Goal: Task Accomplishment & Management: Use online tool/utility

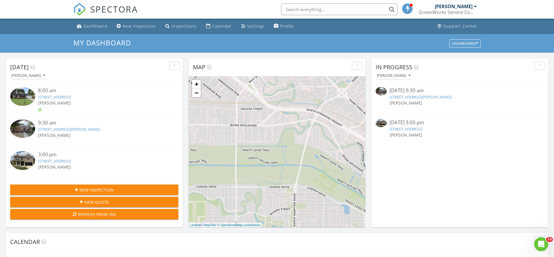
scroll to position [530, 555]
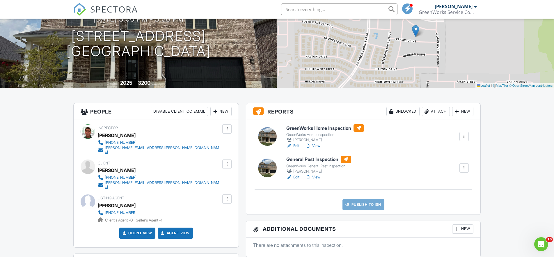
click at [344, 129] on h6 "GreenWorks Home Inspection" at bounding box center [326, 128] width 78 height 8
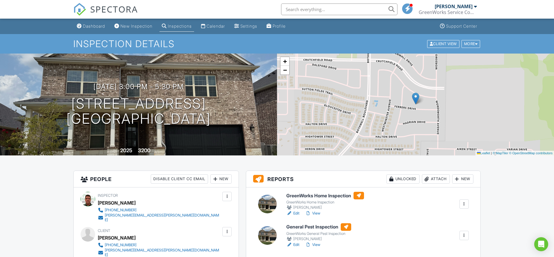
click at [306, 196] on h6 "GreenWorks Home Inspection" at bounding box center [326, 196] width 78 height 8
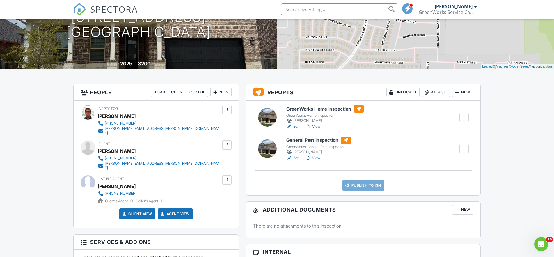
click at [293, 140] on h6 "General Pest Inspection" at bounding box center [319, 141] width 65 height 8
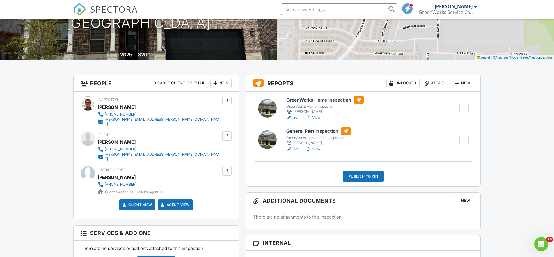
click at [367, 176] on div "Publish to ISN" at bounding box center [363, 176] width 41 height 11
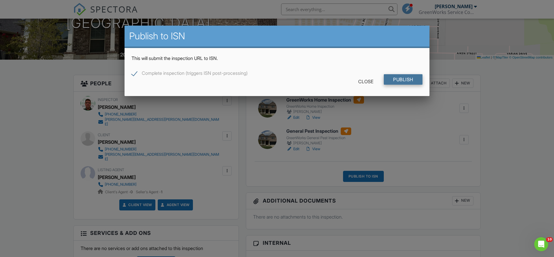
click at [406, 77] on input "Publish" at bounding box center [403, 79] width 39 height 10
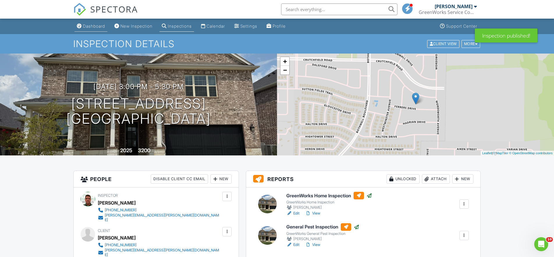
click at [100, 26] on div "Dashboard" at bounding box center [94, 26] width 22 height 5
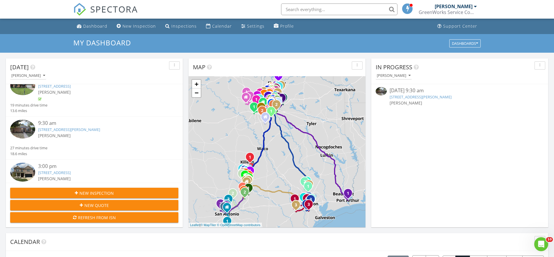
scroll to position [12, 0]
click at [93, 126] on link "607 Dogwood Trl, McKinney, TX 75072" at bounding box center [69, 128] width 62 height 5
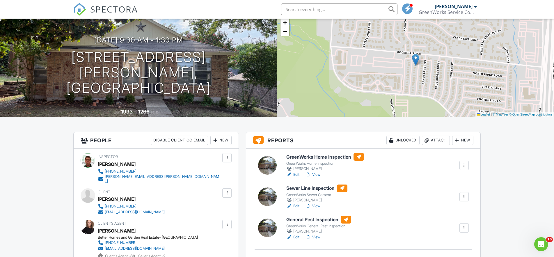
scroll to position [40, 0]
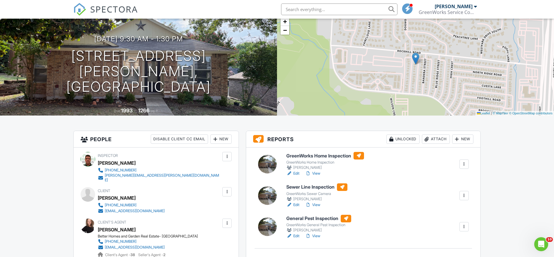
click at [306, 155] on h6 "GreenWorks Home Inspection" at bounding box center [326, 156] width 78 height 8
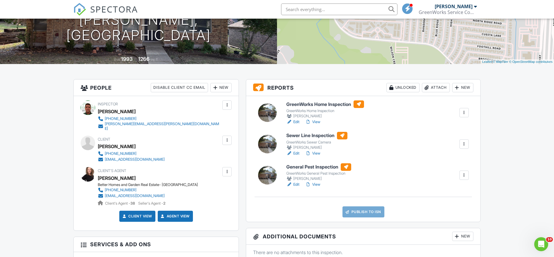
click at [319, 137] on h6 "Sewer Line Inspection" at bounding box center [317, 136] width 61 height 8
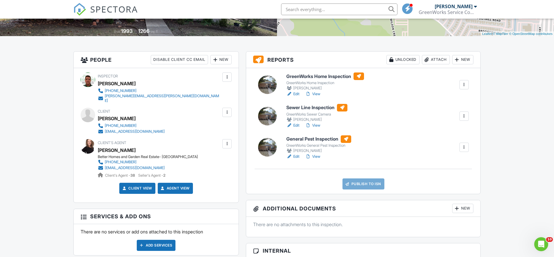
scroll to position [120, 0]
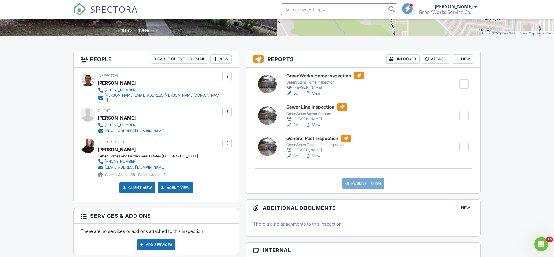
click at [312, 137] on h6 "General Pest Inspection" at bounding box center [319, 139] width 65 height 8
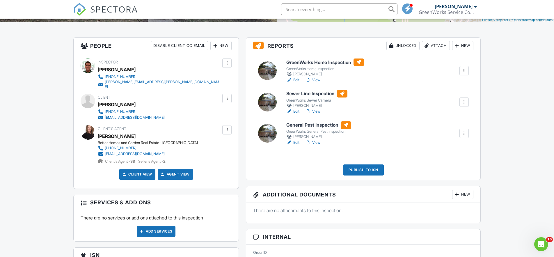
scroll to position [144, 0]
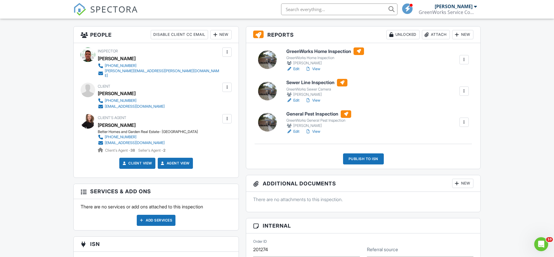
click at [360, 158] on div "Publish to ISN" at bounding box center [363, 158] width 41 height 11
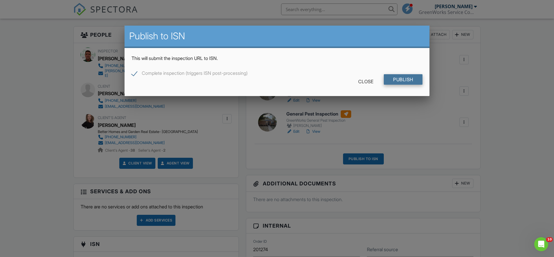
click at [403, 79] on input "Publish" at bounding box center [403, 79] width 39 height 10
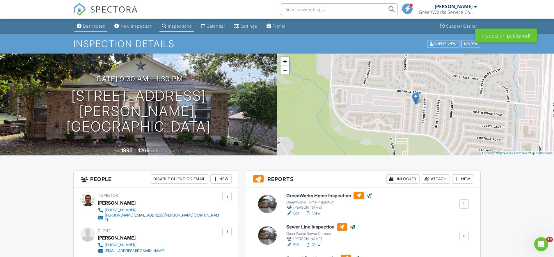
click at [94, 26] on div "Dashboard" at bounding box center [94, 26] width 22 height 5
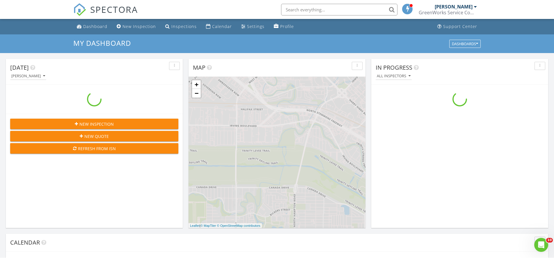
scroll to position [530, 555]
